Goal: Task Accomplishment & Management: Use online tool/utility

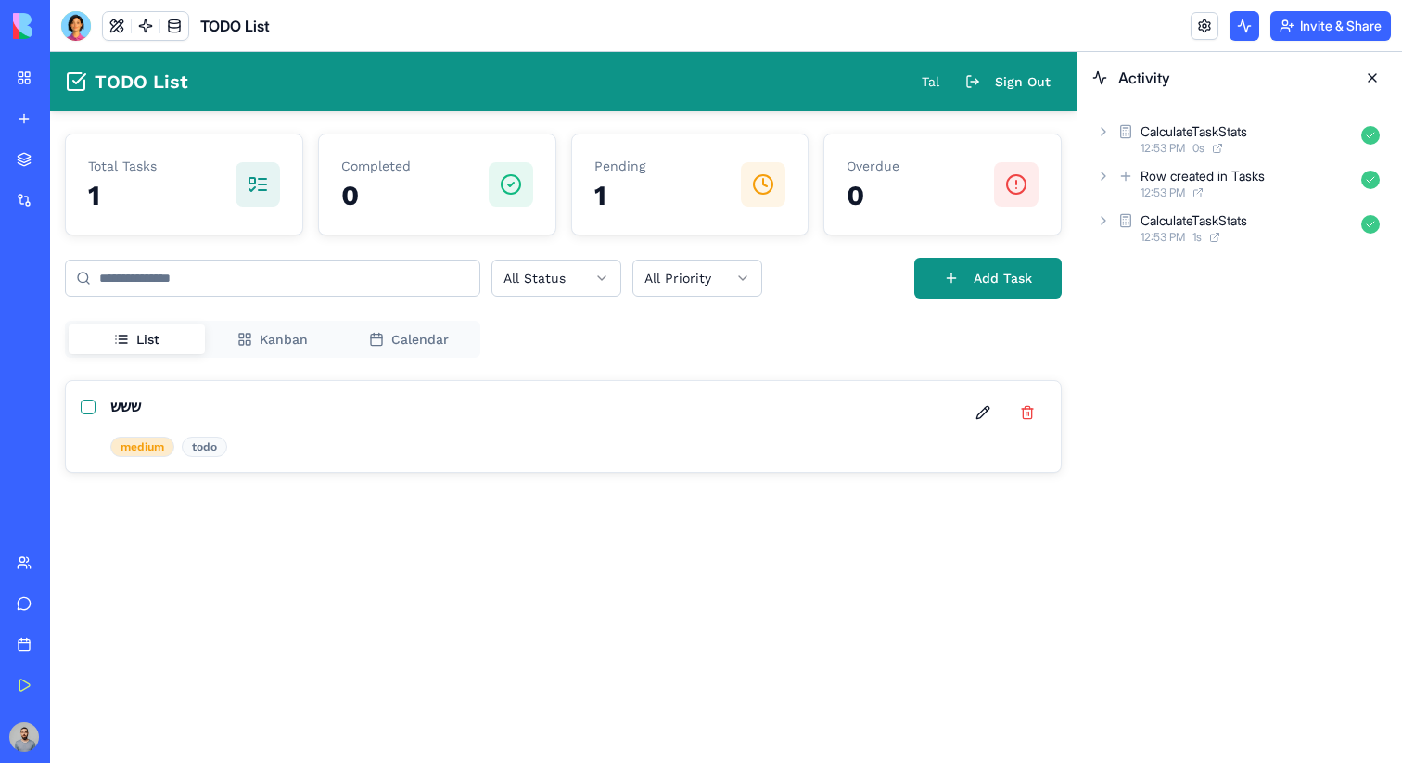
click at [31, 84] on link "My Workspace" at bounding box center [43, 77] width 74 height 37
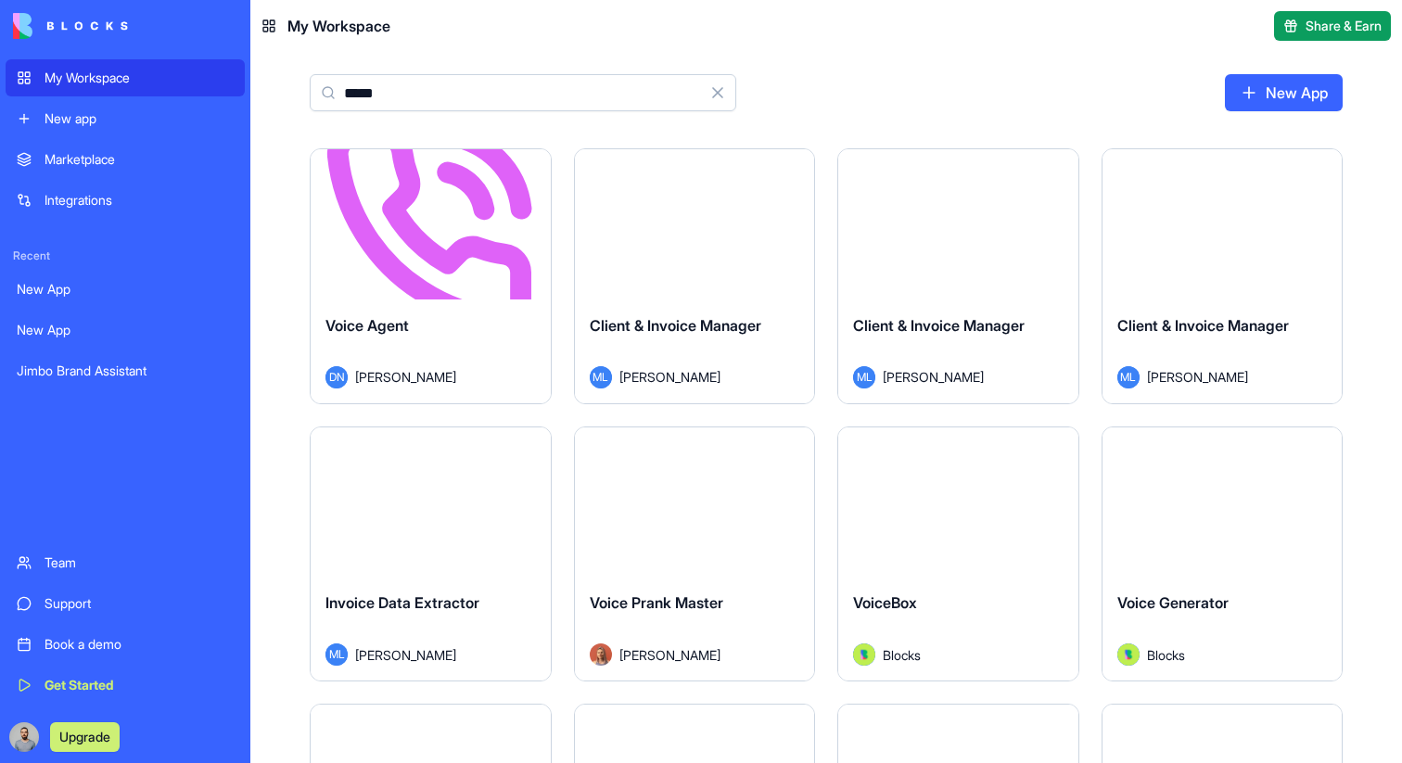
type input "*****"
click at [449, 267] on div "Launch" at bounding box center [431, 224] width 240 height 150
click at [538, 167] on html "My Workspace New app Marketplace Integrations Recent New App New App Jimbo Bran…" at bounding box center [701, 381] width 1402 height 763
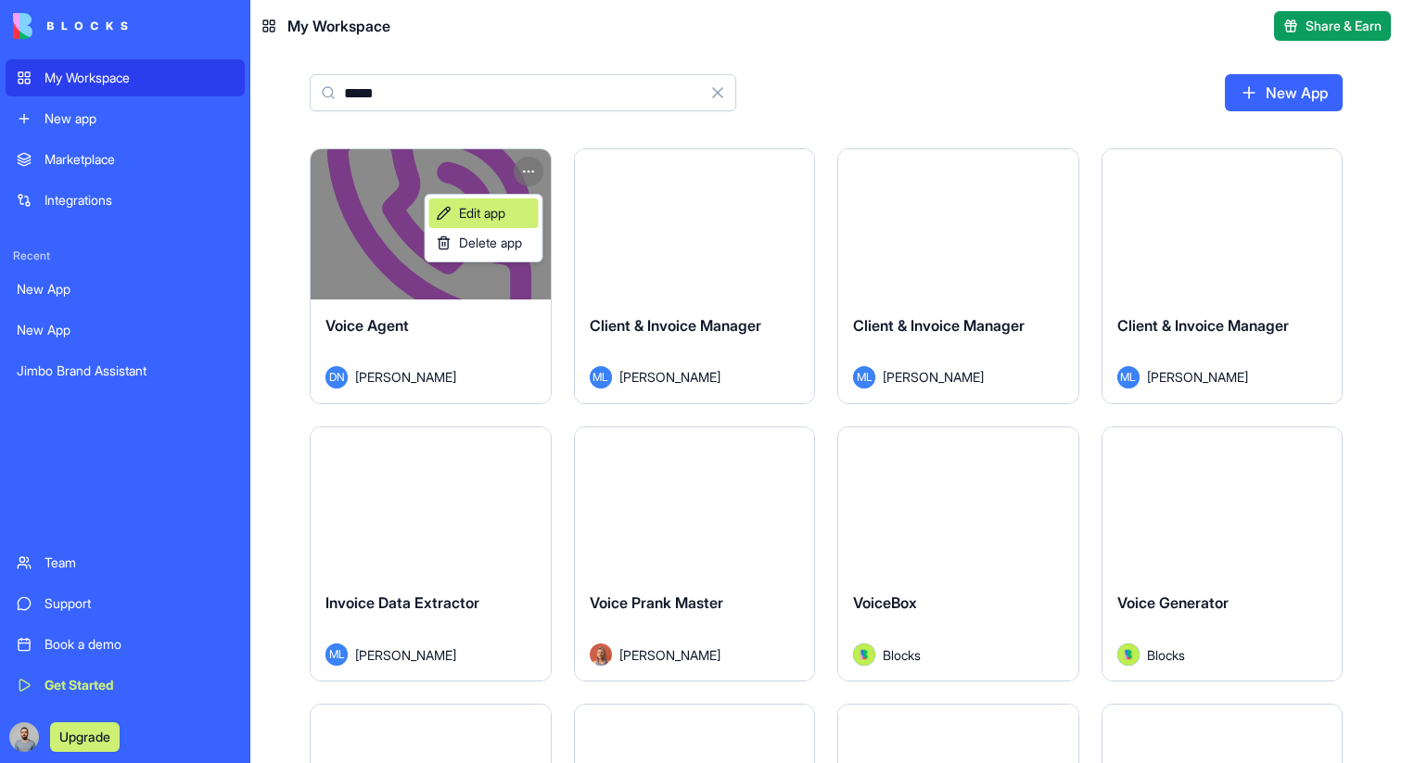
click at [523, 207] on link "Edit app" at bounding box center [483, 213] width 109 height 30
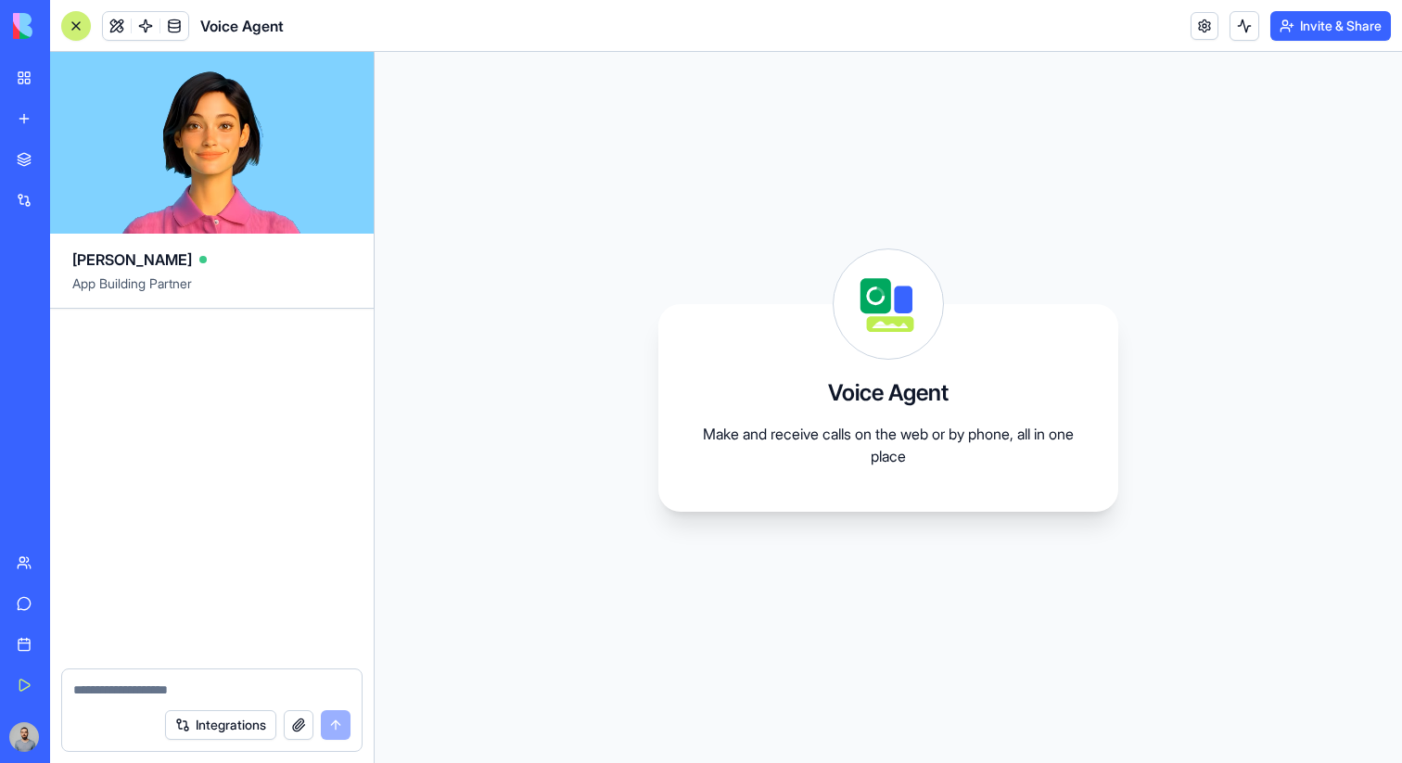
scroll to position [100, 0]
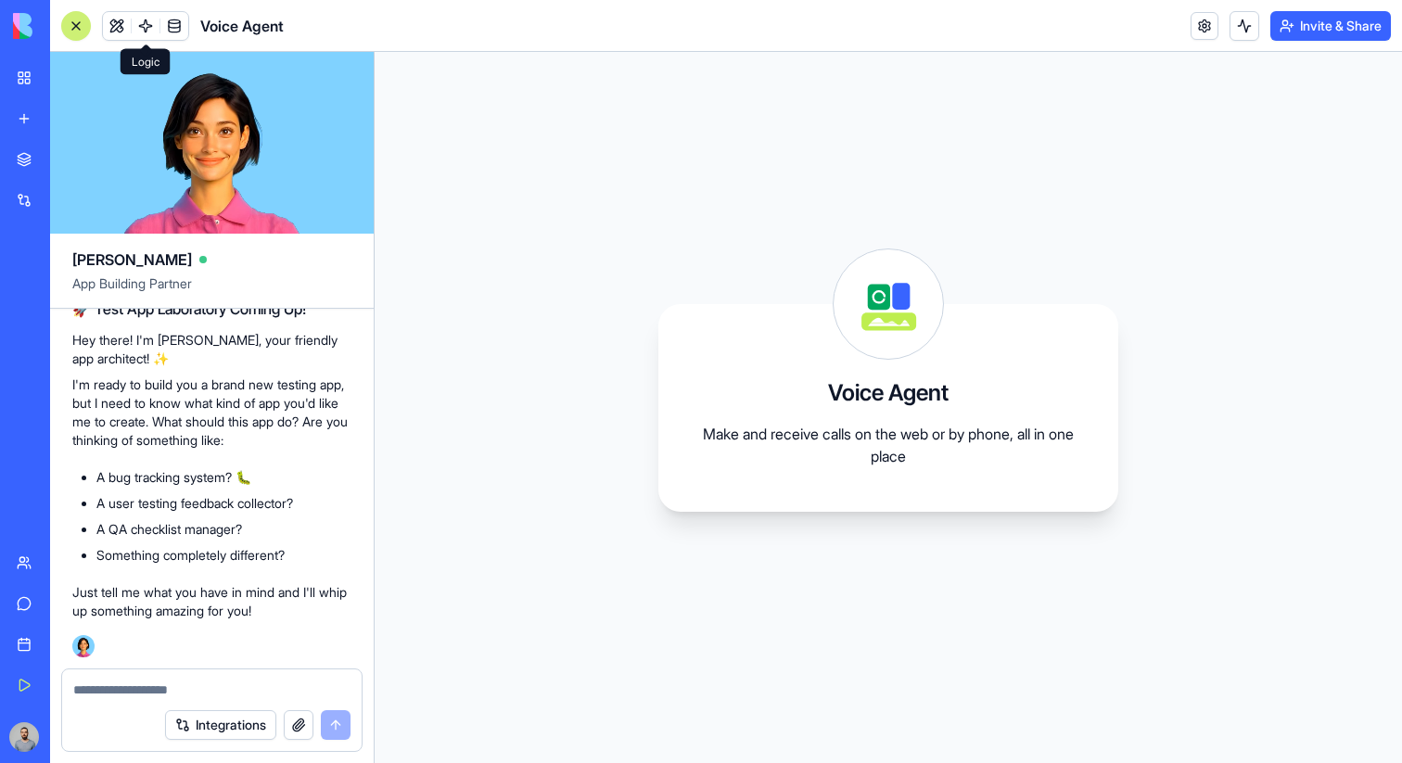
click at [147, 29] on link at bounding box center [146, 26] width 28 height 28
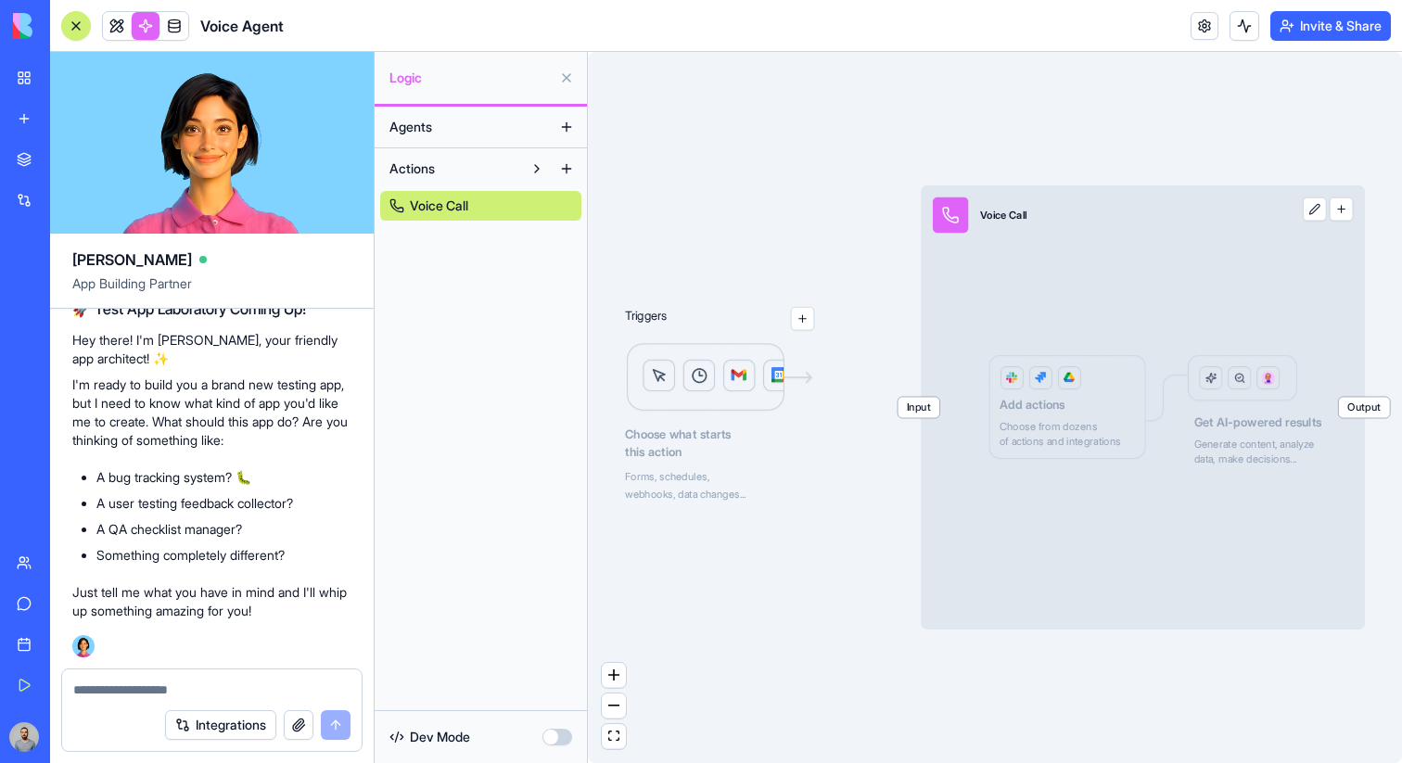
click at [909, 402] on span "Input" at bounding box center [919, 407] width 42 height 20
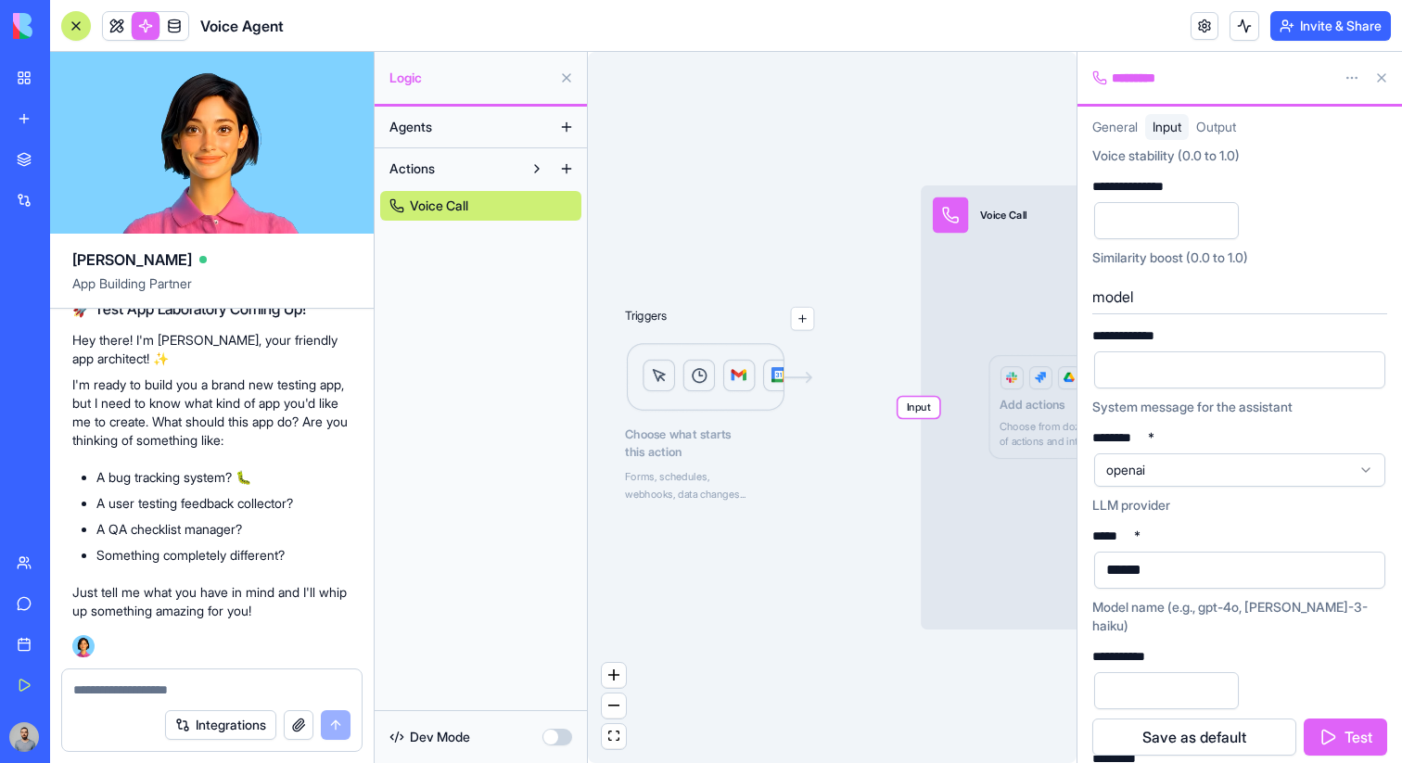
scroll to position [652, 0]
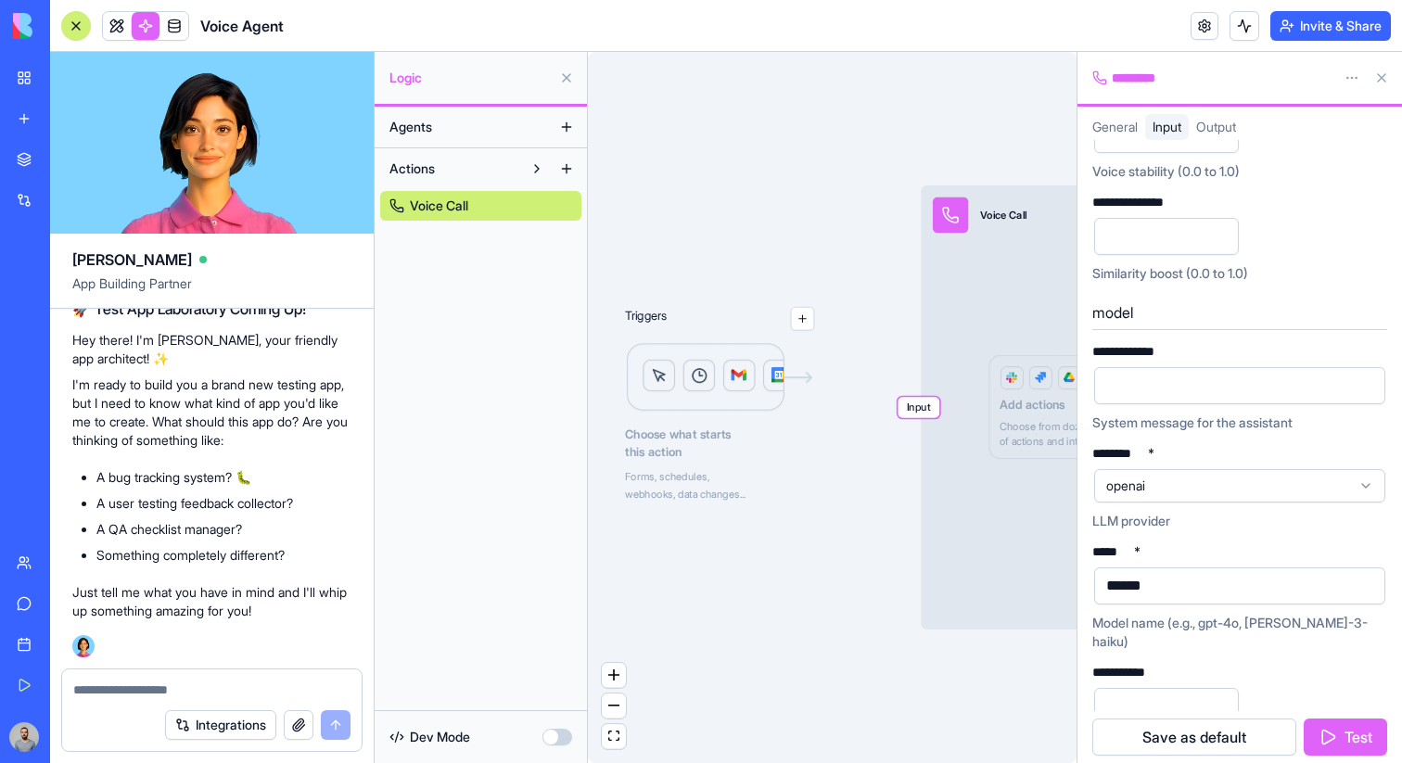
click at [1149, 376] on div at bounding box center [1224, 386] width 247 height 28
click at [1201, 395] on div at bounding box center [1224, 386] width 247 height 28
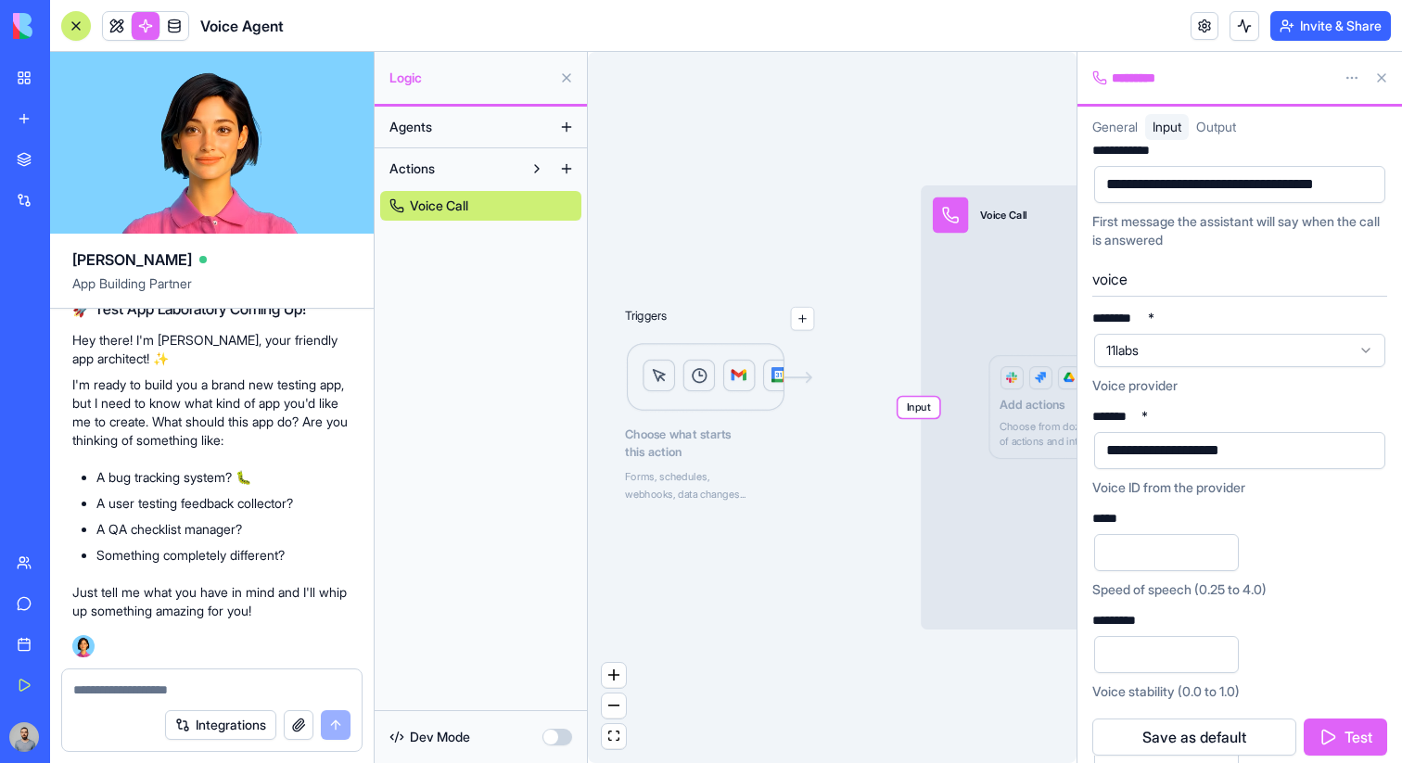
scroll to position [0, 0]
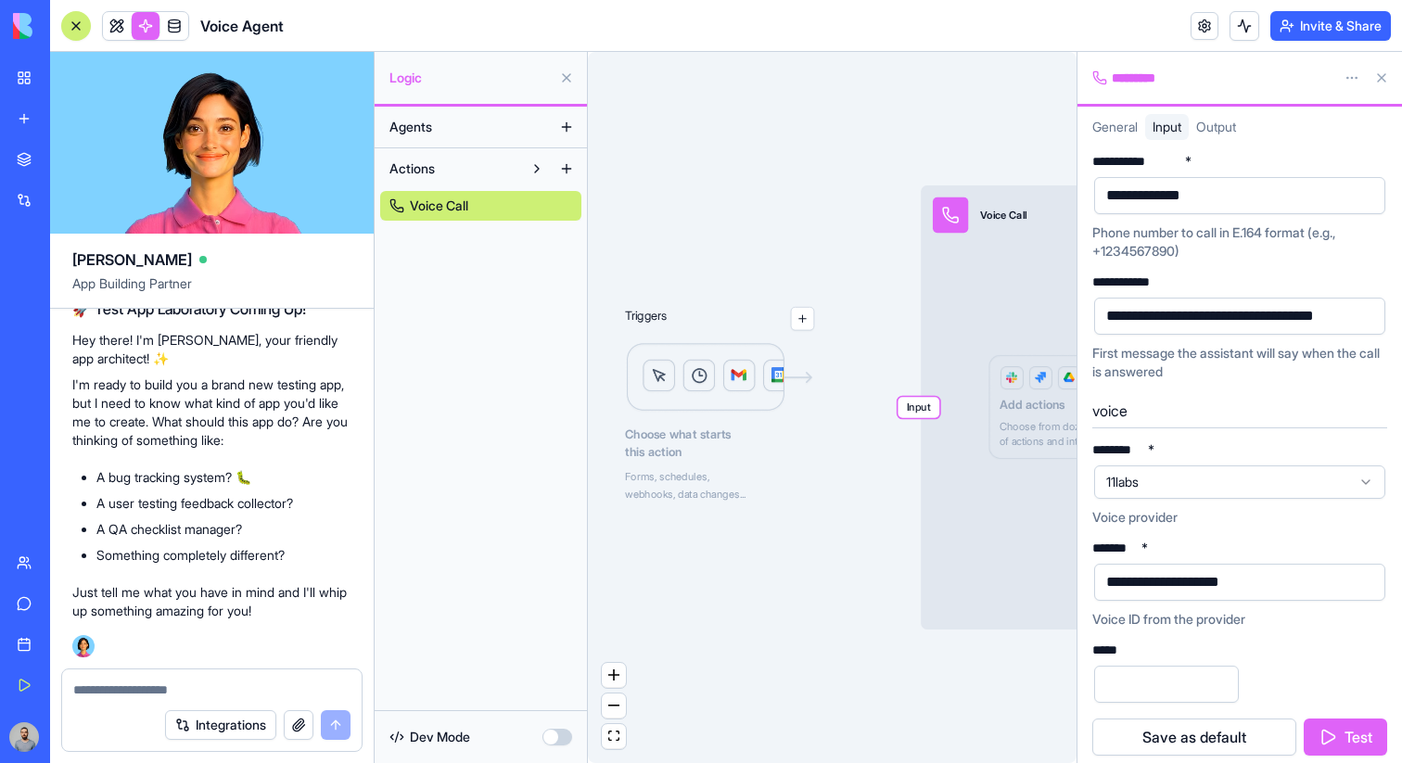
click at [1260, 531] on div "**********" at bounding box center [1240, 689] width 295 height 492
